Goal: Information Seeking & Learning: Learn about a topic

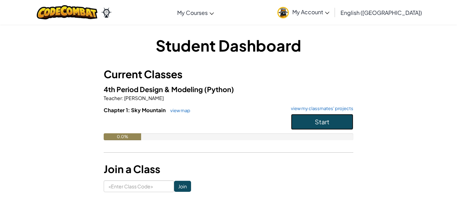
click at [310, 122] on button "Start" at bounding box center [322, 122] width 62 height 16
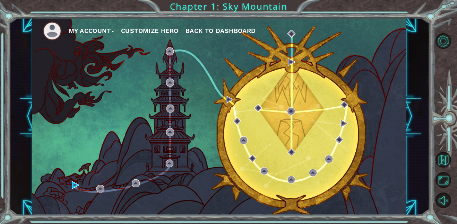
click at [168, 26] on button "Customize Hero" at bounding box center [150, 31] width 58 height 10
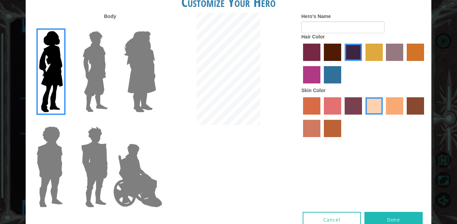
click at [86, 55] on img at bounding box center [95, 71] width 31 height 87
click at [111, 27] on input "Hero Lars" at bounding box center [111, 27] width 0 height 0
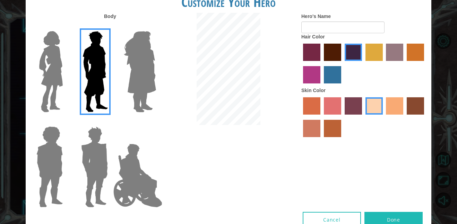
click at [144, 54] on img at bounding box center [140, 71] width 38 height 87
click at [156, 27] on input "Hero Amethyst" at bounding box center [156, 27] width 0 height 0
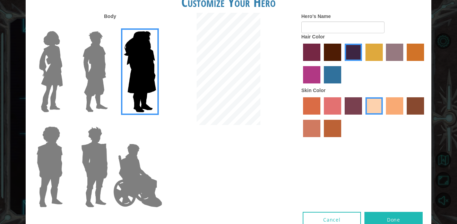
click at [103, 52] on img at bounding box center [95, 71] width 31 height 87
click at [111, 27] on input "Hero Lars" at bounding box center [111, 27] width 0 height 0
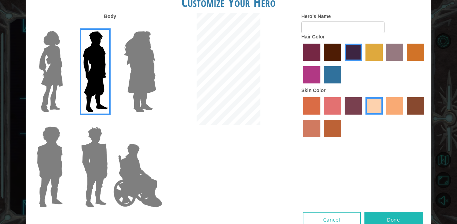
click at [44, 150] on img at bounding box center [50, 167] width 32 height 87
click at [66, 122] on input "Hero Steven" at bounding box center [66, 122] width 0 height 0
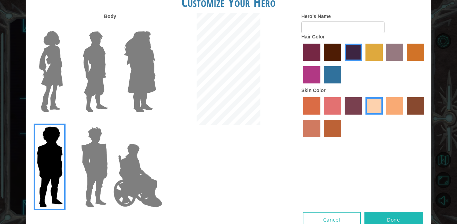
click at [65, 166] on img at bounding box center [50, 167] width 32 height 87
click at [66, 122] on input "Hero Steven" at bounding box center [66, 122] width 0 height 0
click at [93, 159] on img at bounding box center [94, 167] width 32 height 87
click at [111, 122] on input "Hero Garnet" at bounding box center [111, 122] width 0 height 0
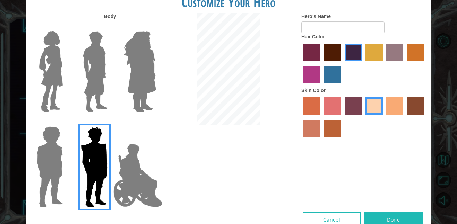
click at [148, 178] on img at bounding box center [138, 175] width 54 height 69
click at [156, 122] on input "Hero Jamie" at bounding box center [156, 122] width 0 height 0
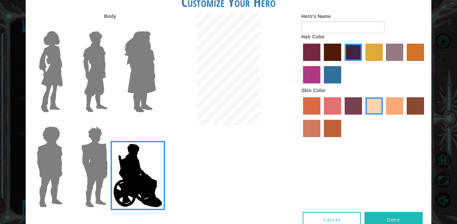
click at [326, 57] on label "maroon hair color" at bounding box center [332, 52] width 17 height 17
click at [322, 63] on input "maroon hair color" at bounding box center [322, 63] width 0 height 0
click at [308, 63] on div at bounding box center [363, 64] width 125 height 45
click at [316, 74] on label "medium red violet hair color" at bounding box center [311, 74] width 17 height 17
click at [425, 63] on input "medium red violet hair color" at bounding box center [425, 63] width 0 height 0
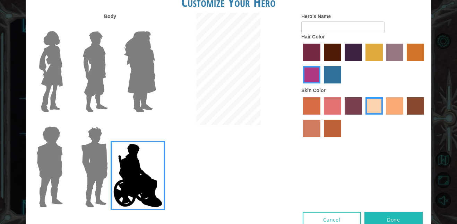
click at [326, 72] on label "lachmara hair color" at bounding box center [332, 74] width 17 height 17
click at [322, 86] on input "lachmara hair color" at bounding box center [322, 86] width 0 height 0
click at [333, 50] on label "maroon hair color" at bounding box center [332, 52] width 17 height 17
click at [322, 63] on input "maroon hair color" at bounding box center [322, 63] width 0 height 0
click at [355, 105] on label "tosca skin color" at bounding box center [353, 105] width 17 height 17
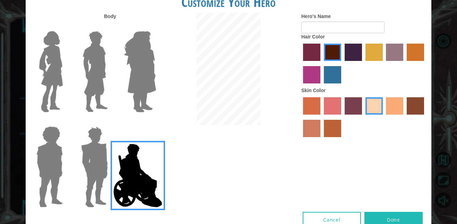
click at [342, 117] on input "tosca skin color" at bounding box center [342, 117] width 0 height 0
click at [350, 44] on label "hot purple hair color" at bounding box center [353, 52] width 17 height 17
click at [342, 63] on input "hot purple hair color" at bounding box center [342, 63] width 0 height 0
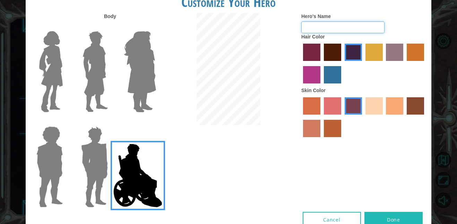
click at [343, 24] on input "Hero's Name" at bounding box center [342, 28] width 83 height 12
type input "😛MAX"
click at [402, 220] on button "Done" at bounding box center [394, 220] width 58 height 16
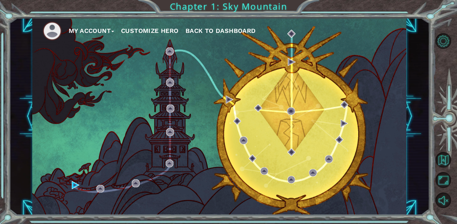
click at [143, 32] on button "Customize Hero" at bounding box center [150, 31] width 58 height 10
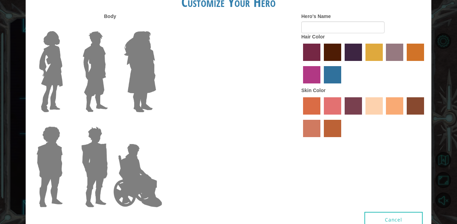
type input "😛MAX"
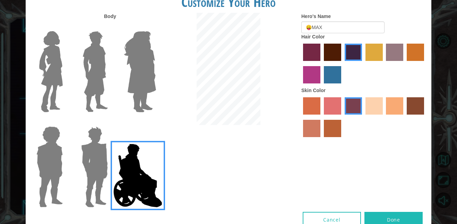
click at [400, 221] on button "Done" at bounding box center [394, 220] width 58 height 16
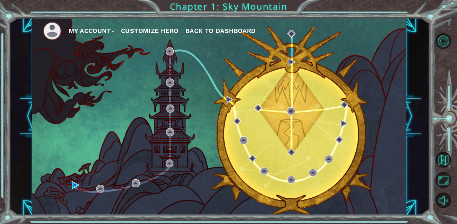
click at [215, 27] on span "Back to Dashboard" at bounding box center [221, 30] width 70 height 7
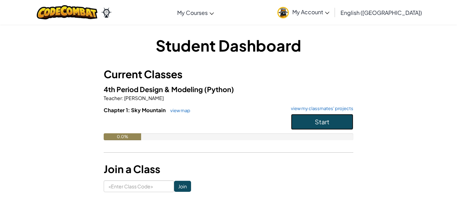
click at [322, 117] on button "Start" at bounding box center [322, 122] width 62 height 16
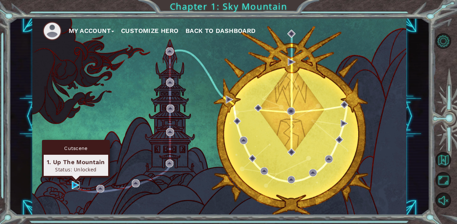
click at [77, 181] on img at bounding box center [76, 185] width 8 height 8
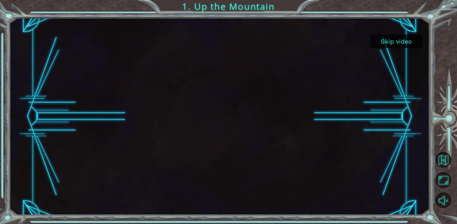
click at [377, 45] on button "Skip video" at bounding box center [396, 42] width 52 height 14
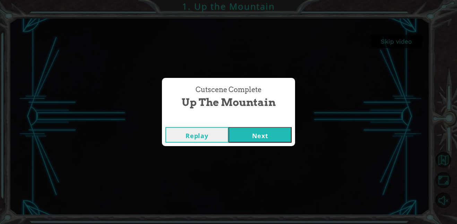
click at [268, 138] on button "Next" at bounding box center [260, 135] width 63 height 16
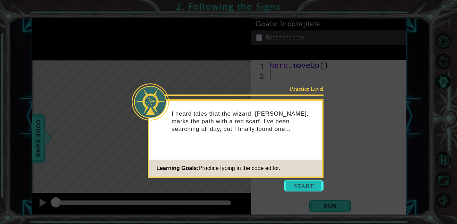
click at [296, 184] on button "Start" at bounding box center [304, 186] width 40 height 11
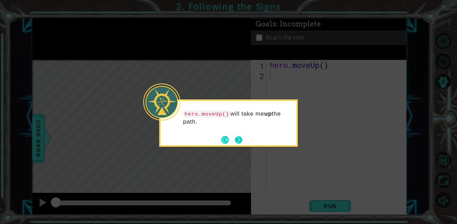
click at [241, 142] on button "Next" at bounding box center [239, 140] width 8 height 8
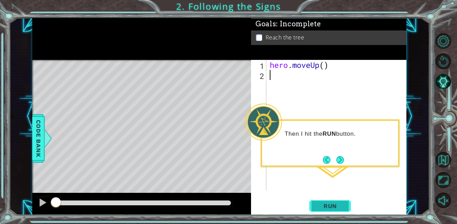
click at [314, 205] on button "Run" at bounding box center [330, 206] width 42 height 16
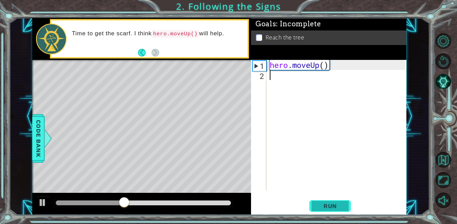
click at [314, 205] on button "Run" at bounding box center [330, 206] width 42 height 16
click at [297, 62] on div "hero . moveUp ( )" at bounding box center [338, 135] width 140 height 151
type textarea "hero.moveUp()"
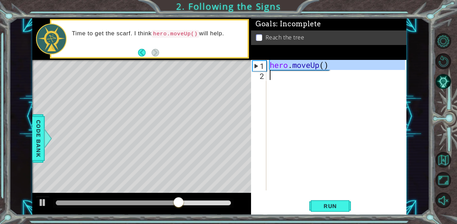
click at [289, 78] on div "hero . moveUp ( )" at bounding box center [336, 125] width 137 height 131
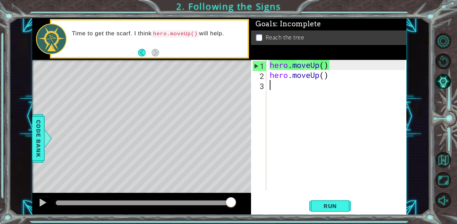
click at [294, 130] on div "hero . moveUp ( ) hero . moveUp ( )" at bounding box center [338, 135] width 140 height 151
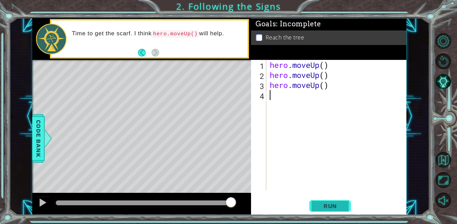
click at [325, 213] on button "Run" at bounding box center [330, 206] width 42 height 16
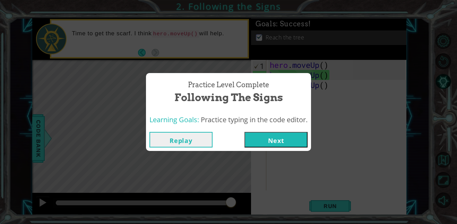
click at [278, 141] on button "Next" at bounding box center [276, 140] width 63 height 16
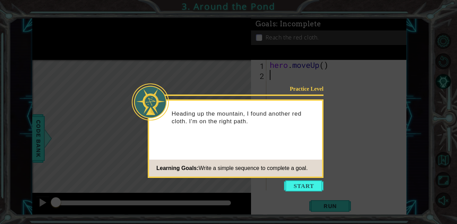
click at [292, 192] on icon at bounding box center [228, 112] width 457 height 224
click at [292, 190] on button "Start" at bounding box center [304, 186] width 40 height 11
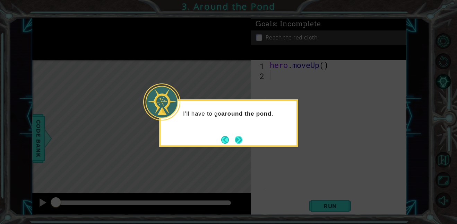
click at [238, 137] on button "Next" at bounding box center [239, 140] width 8 height 8
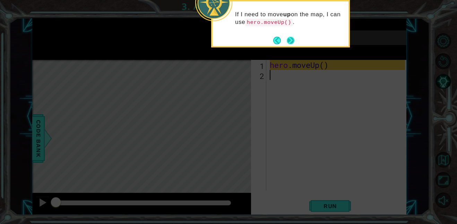
click at [292, 41] on button "Next" at bounding box center [291, 40] width 8 height 8
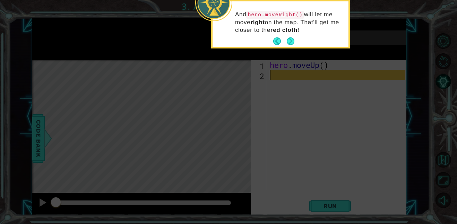
click at [292, 41] on button "Next" at bounding box center [291, 41] width 8 height 8
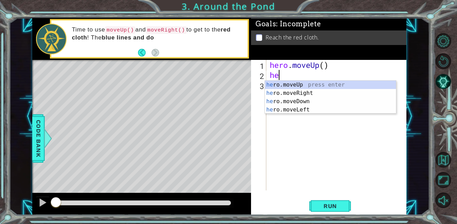
type textarea "her"
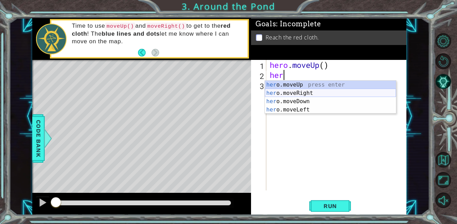
click at [283, 91] on div "her o.moveUp press enter her o.moveRight press enter her o.moveDown press enter…" at bounding box center [330, 106] width 131 height 50
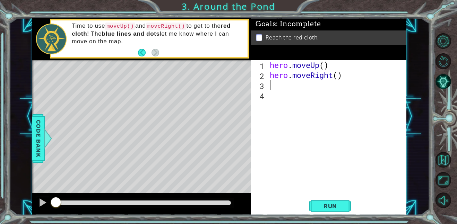
click at [343, 76] on div "hero . moveUp ( ) hero . moveRight ( )" at bounding box center [338, 135] width 140 height 151
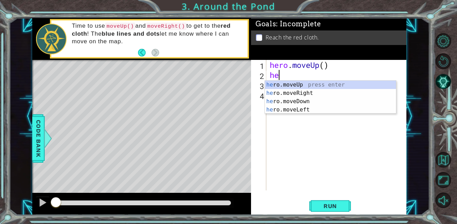
type textarea "h"
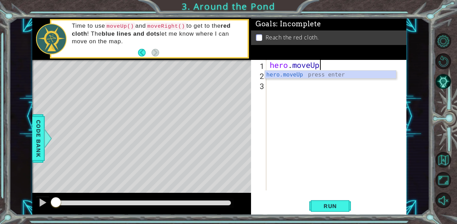
type textarea "hero.moveU"
click at [333, 75] on div "hero.moveU p press enter" at bounding box center [330, 83] width 131 height 25
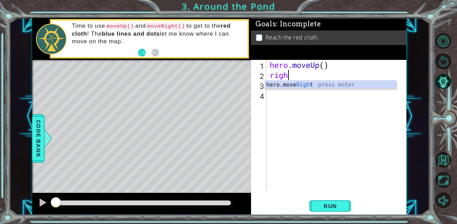
type textarea "right"
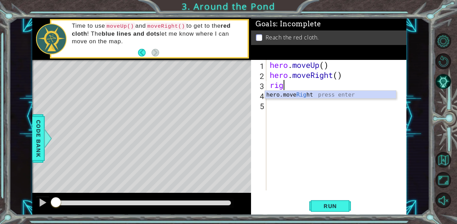
type textarea "righ"
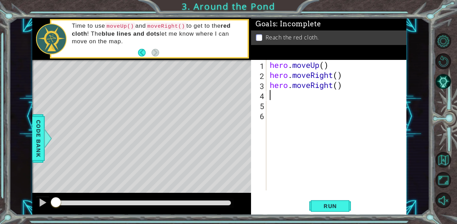
click at [273, 115] on div "hero . moveUp ( ) hero . moveRight ( ) hero . moveRight ( )" at bounding box center [338, 135] width 140 height 151
click at [272, 98] on div "hero . moveUp ( ) hero . moveRight ( ) hero . moveRight ( )" at bounding box center [338, 135] width 140 height 151
type textarea "up"
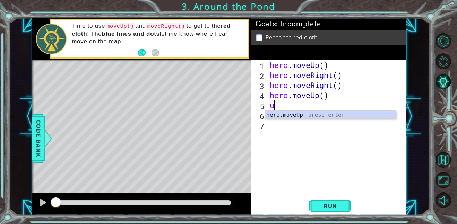
type textarea "up"
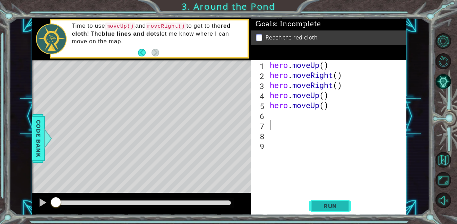
click at [327, 210] on button "Run" at bounding box center [330, 206] width 42 height 16
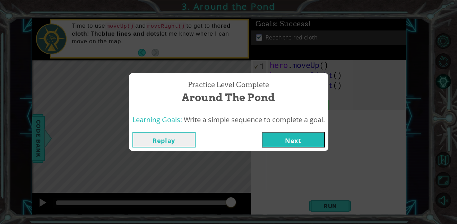
click at [291, 144] on button "Next" at bounding box center [293, 140] width 63 height 16
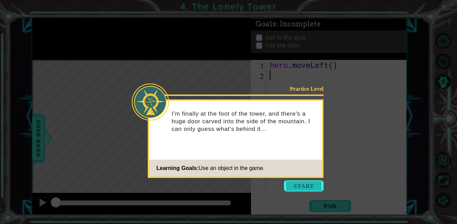
click at [297, 189] on button "Start" at bounding box center [304, 186] width 40 height 11
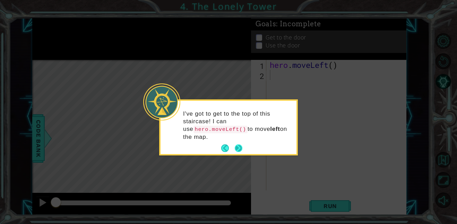
click at [239, 151] on button "Next" at bounding box center [239, 149] width 8 height 8
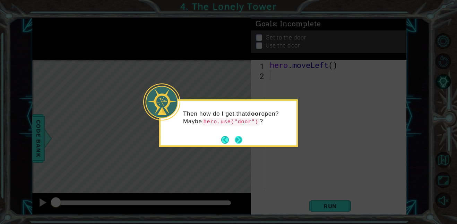
click at [239, 138] on button "Next" at bounding box center [239, 140] width 8 height 8
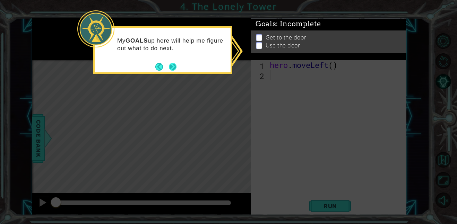
click at [177, 66] on button "Next" at bounding box center [173, 67] width 8 height 8
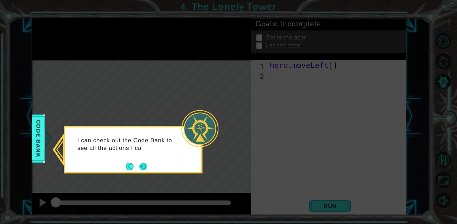
click at [144, 165] on button "Next" at bounding box center [143, 167] width 8 height 8
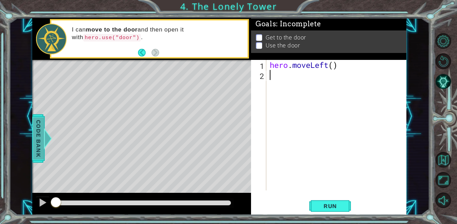
click at [39, 139] on span "Code Bank" at bounding box center [37, 139] width 11 height 42
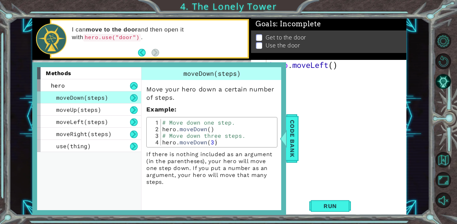
click at [409, 87] on div "1 ההההההההההההההההההההההההההההההההההההההההההההההההההההההההההההההההההההההההההההה…" at bounding box center [219, 116] width 421 height 197
click at [293, 129] on span "Code Bank" at bounding box center [291, 139] width 11 height 42
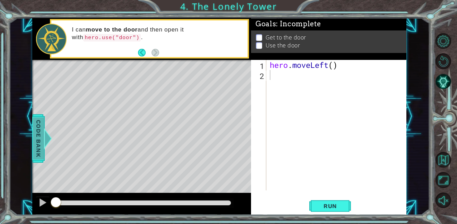
click at [293, 129] on div "hero . moveLeft ( )" at bounding box center [338, 135] width 140 height 151
click at [284, 128] on div "hero . moveLeft ( )" at bounding box center [338, 135] width 140 height 151
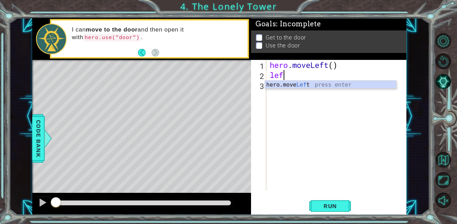
type textarea "left"
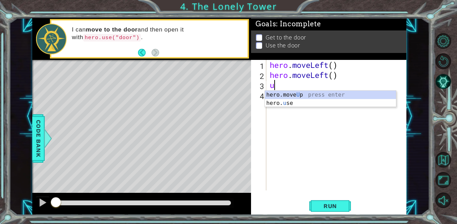
type textarea "up"
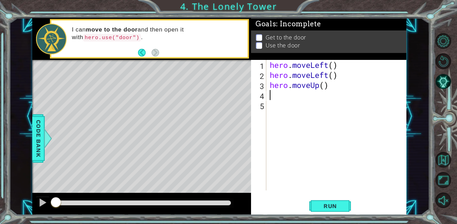
type textarea "u"
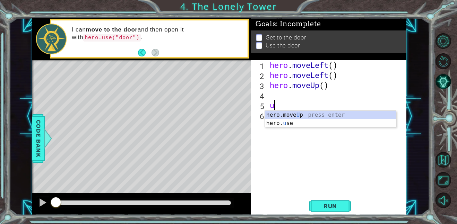
click at [284, 128] on div "hero . moveLeft ( ) hero . moveLeft ( ) hero . moveUp ( ) u" at bounding box center [338, 135] width 140 height 151
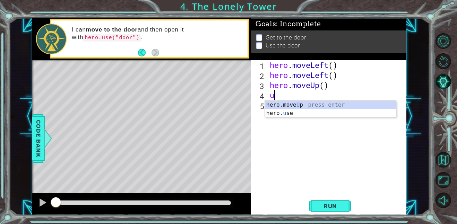
type textarea "up"
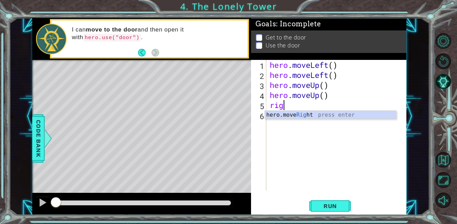
type textarea "right"
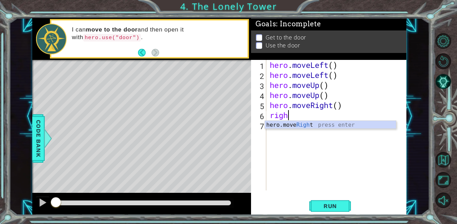
type textarea "right"
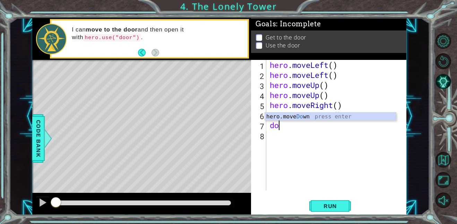
type textarea "d"
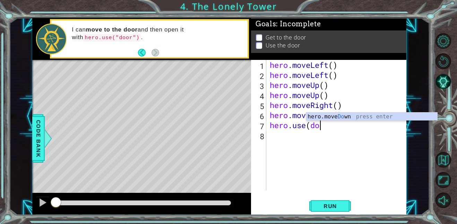
scroll to position [0, 2]
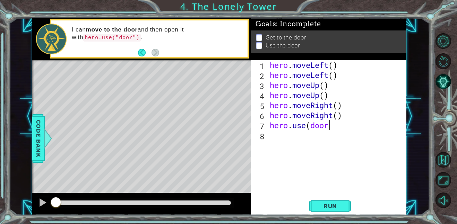
type textarea "hero.use(door)"
click at [322, 204] on span "Run" at bounding box center [330, 206] width 27 height 7
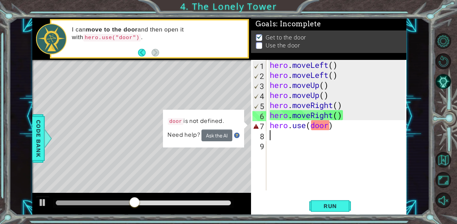
click at [338, 123] on div "hero . moveLeft ( ) hero . moveLeft ( ) hero . moveUp ( ) hero . moveUp ( ) her…" at bounding box center [338, 135] width 140 height 151
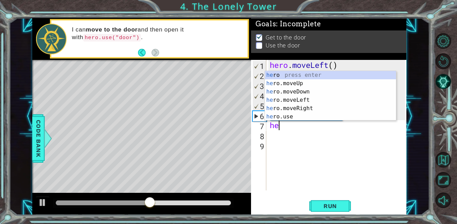
type textarea "h"
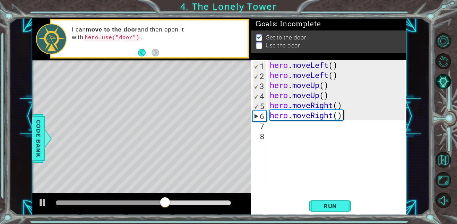
click at [342, 118] on div "hero . moveLeft ( ) hero . moveLeft ( ) hero . moveUp ( ) hero . moveUp ( ) her…" at bounding box center [338, 135] width 140 height 151
click at [334, 115] on div "hero . moveLeft ( ) hero . moveLeft ( ) hero . moveUp ( ) hero . moveUp ( ) her…" at bounding box center [338, 135] width 140 height 151
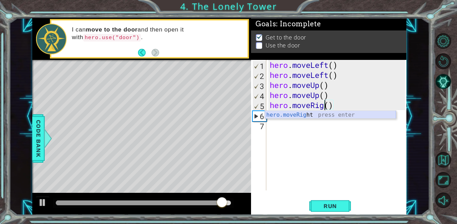
click at [309, 118] on div "hero.moveRig ht press enter" at bounding box center [330, 123] width 131 height 25
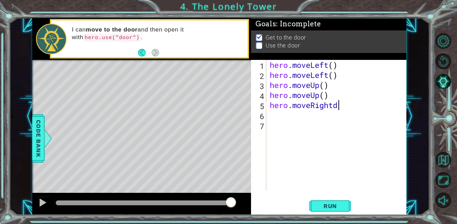
type textarea "hero.moveRight"
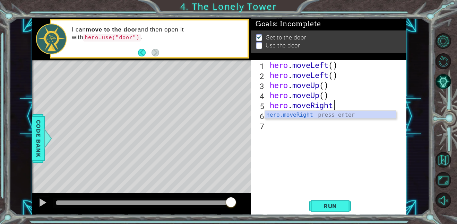
scroll to position [0, 2]
click at [297, 125] on div "hero . moveLeft ( ) hero . moveLeft ( ) hero . moveUp ( ) hero . moveUp ( ) her…" at bounding box center [338, 135] width 140 height 151
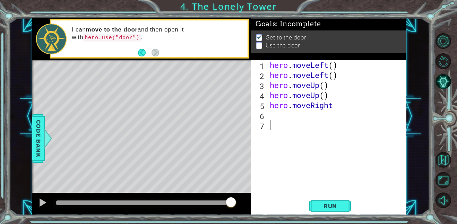
click at [296, 120] on div "hero . moveLeft ( ) hero . moveLeft ( ) hero . moveUp ( ) hero . moveUp ( ) her…" at bounding box center [338, 135] width 140 height 151
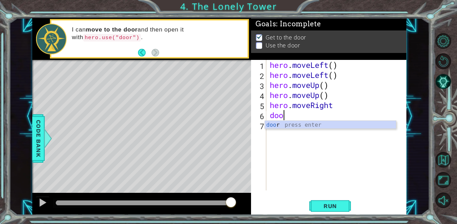
type textarea "d"
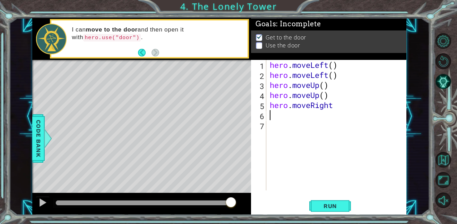
click at [258, 47] on p at bounding box center [259, 45] width 6 height 7
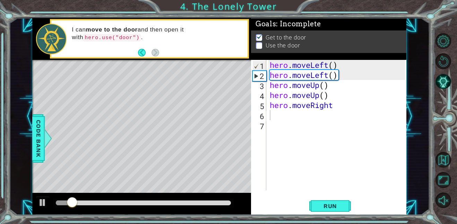
click at [276, 117] on div "hero . moveLeft ( ) hero . moveLeft ( ) hero . moveUp ( ) hero . moveUp ( ) her…" at bounding box center [338, 135] width 140 height 151
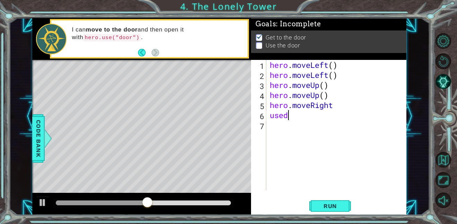
scroll to position [0, 0]
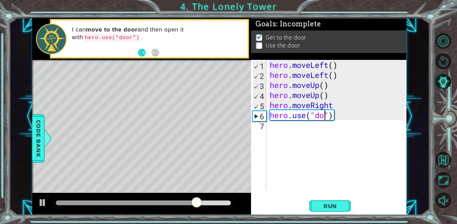
type textarea "hero.use("door")"
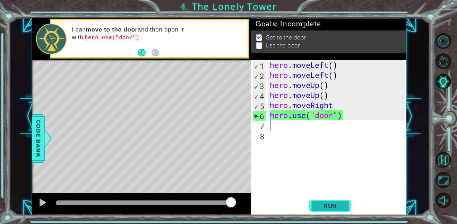
click at [320, 209] on span "Run" at bounding box center [330, 206] width 27 height 7
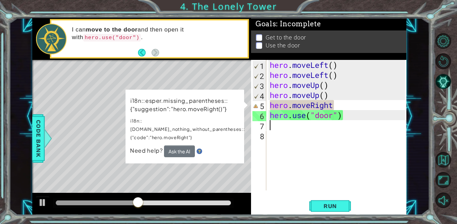
click at [333, 104] on div "hero . moveLeft ( ) hero . moveLeft ( ) hero . moveUp ( ) hero . moveUp ( ) her…" at bounding box center [338, 135] width 140 height 151
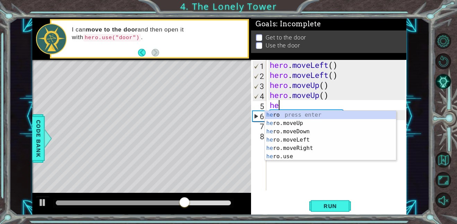
type textarea "h"
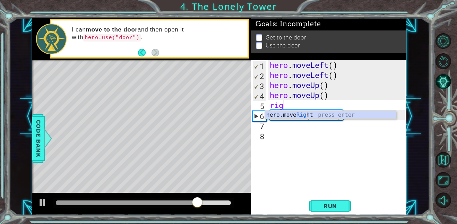
type textarea "right"
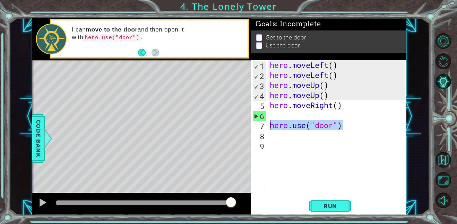
drag, startPoint x: 342, startPoint y: 126, endPoint x: 120, endPoint y: 127, distance: 222.0
click at [120, 127] on div "1 ההההההההההההההההההההההההההההההההההההההההההההההההההההההההההההההההההההההההההההה…" at bounding box center [219, 116] width 374 height 197
type textarea "hero.use("door")"
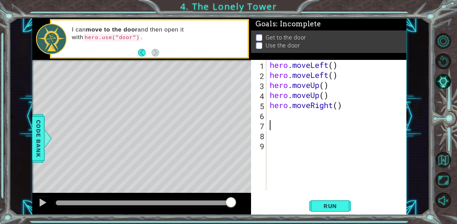
click at [277, 110] on div "hero . moveLeft ( ) hero . moveLeft ( ) hero . moveUp ( ) hero . moveUp ( ) her…" at bounding box center [338, 135] width 140 height 151
type textarea "hero.moveRight()"
click at [276, 114] on div "hero . moveLeft ( ) hero . moveLeft ( ) hero . moveUp ( ) hero . moveUp ( ) her…" at bounding box center [338, 135] width 140 height 151
paste textarea "hero.use("door")"
type textarea "hero.use("door")"
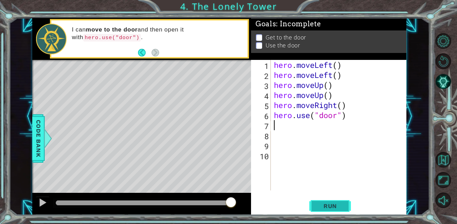
click at [317, 208] on span "Run" at bounding box center [330, 206] width 27 height 7
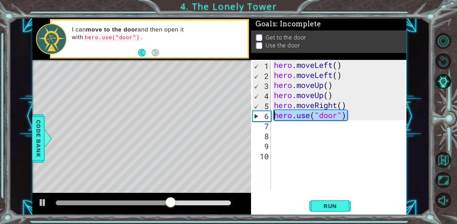
drag, startPoint x: 347, startPoint y: 116, endPoint x: 274, endPoint y: 112, distance: 73.6
click at [274, 112] on div "hero . moveLeft ( ) hero . moveLeft ( ) hero . moveUp ( ) hero . moveUp ( ) her…" at bounding box center [341, 135] width 136 height 151
type textarea "hero.use("door")"
click at [280, 126] on div "hero . moveLeft ( ) hero . moveLeft ( ) hero . moveUp ( ) hero . moveUp ( ) her…" at bounding box center [341, 135] width 136 height 151
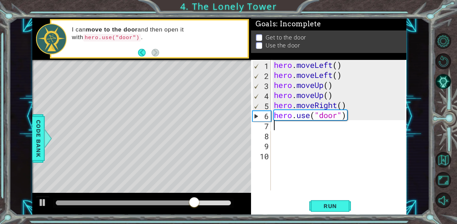
paste textarea "hero.use("door")"
click at [346, 114] on div "hero . moveLeft ( ) hero . moveLeft ( ) hero . moveUp ( ) hero . moveUp ( ) her…" at bounding box center [341, 135] width 136 height 151
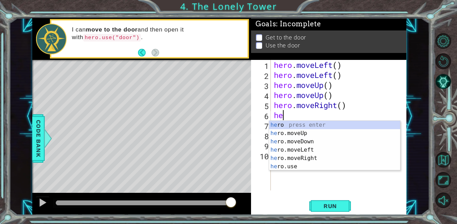
type textarea "h"
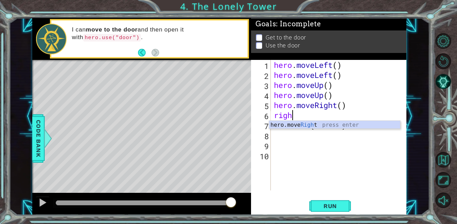
type textarea "right"
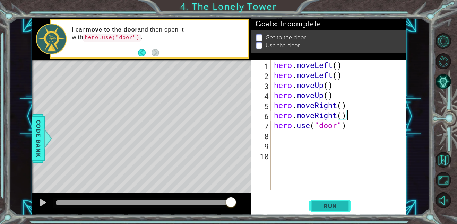
type textarea "hero.moveRight()"
click at [335, 209] on span "Run" at bounding box center [330, 206] width 27 height 7
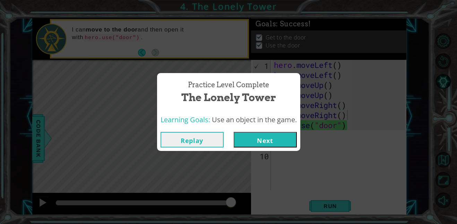
click at [247, 138] on button "Next" at bounding box center [265, 140] width 63 height 16
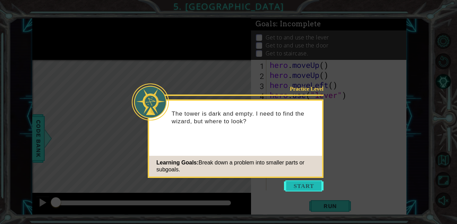
click at [286, 181] on button "Start" at bounding box center [304, 186] width 40 height 11
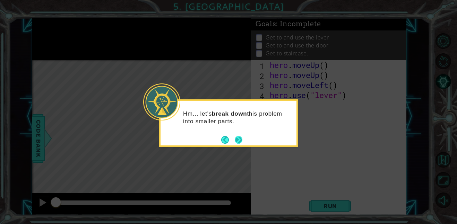
click at [239, 142] on button "Next" at bounding box center [239, 140] width 8 height 8
